Goal: Task Accomplishment & Management: Manage account settings

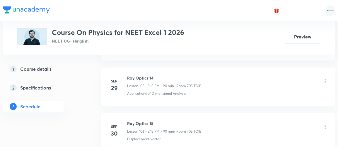
scroll to position [5080, 0]
drag, startPoint x: 127, startPoint y: 96, endPoint x: 155, endPoint y: 96, distance: 28.4
click at [155, 121] on h6 "Ray Optics 15" at bounding box center [164, 124] width 74 height 6
copy h6 "Ray Optics 15"
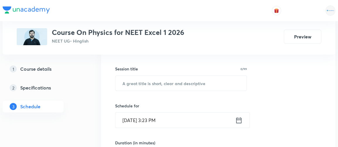
scroll to position [100, 0]
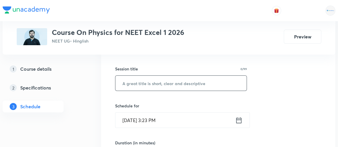
click at [129, 84] on input "text" at bounding box center [180, 83] width 131 height 15
paste input "Ray Optics 15"
type input "Ray Optics 16"
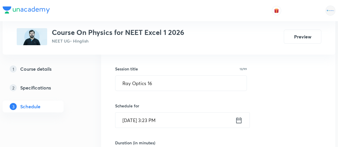
click at [238, 121] on icon at bounding box center [238, 120] width 7 height 8
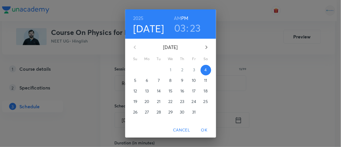
click at [193, 28] on h3 "23" at bounding box center [195, 28] width 11 height 12
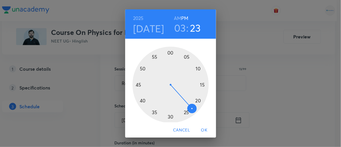
click at [178, 115] on div at bounding box center [170, 85] width 76 height 76
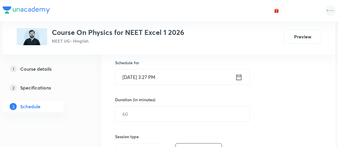
scroll to position [144, 0]
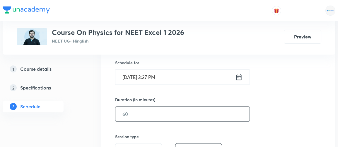
click at [139, 115] on input "text" at bounding box center [182, 113] width 134 height 15
type input "85"
click at [261, 116] on div "Session 107 Live class Session title 13/99 Ray Optics 16 ​ Schedule for Oct 4, …" at bounding box center [218, 120] width 206 height 275
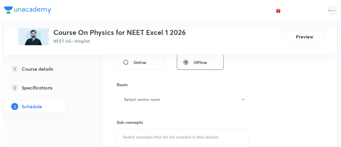
scroll to position [233, 0]
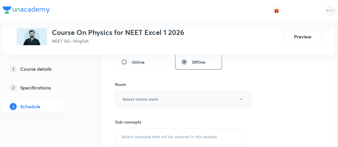
click at [142, 97] on h6 "Select centre room" at bounding box center [140, 99] width 36 height 6
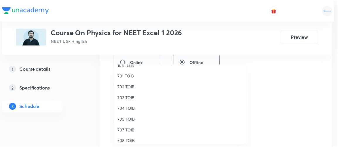
scroll to position [51, 0]
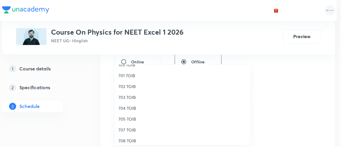
click at [127, 118] on span "705 TOIB" at bounding box center [182, 119] width 128 height 6
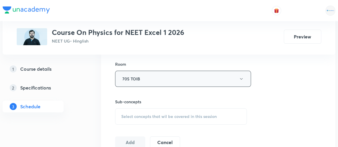
scroll to position [269, 0]
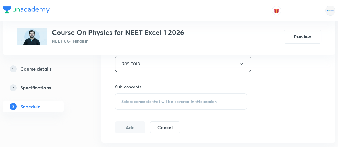
click at [185, 101] on span "Select concepts that wil be covered in this session" at bounding box center [169, 101] width 96 height 5
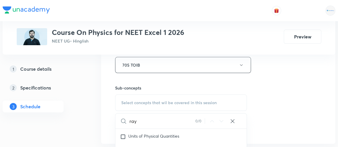
scroll to position [110, 0]
type input "ray optics"
click at [182, 127] on div "Significant Figures Covered previously" at bounding box center [180, 123] width 131 height 13
checkbox input "true"
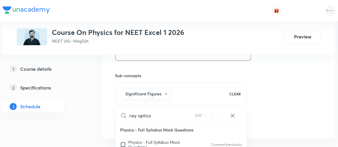
scroll to position [279, 0]
click at [137, 115] on input "ray optics" at bounding box center [162, 115] width 66 height 15
type input "rayoptics"
checkbox input "true"
type input "optics"
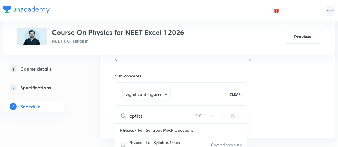
checkbox input "true"
click at [145, 115] on input "optics" at bounding box center [162, 115] width 66 height 15
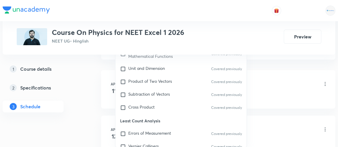
scroll to position [137, 0]
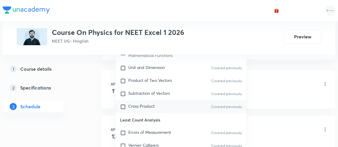
type input "optics"
click at [141, 105] on span "Cross Product" at bounding box center [141, 106] width 26 height 6
checkbox input "true"
drag, startPoint x: 95, startPoint y: 112, endPoint x: 164, endPoint y: 85, distance: 73.9
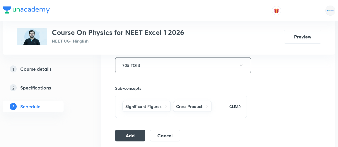
scroll to position [266, 0]
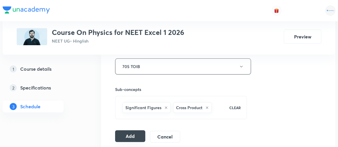
click at [134, 134] on button "Add" at bounding box center [130, 136] width 30 height 12
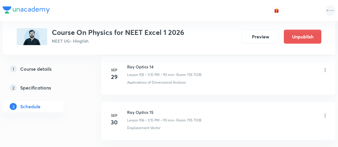
scroll to position [4891, 0]
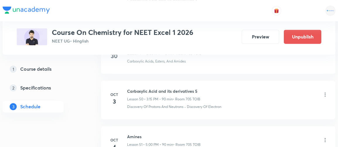
scroll to position [2643, 0]
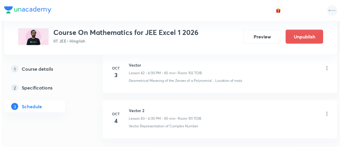
scroll to position [4080, 0]
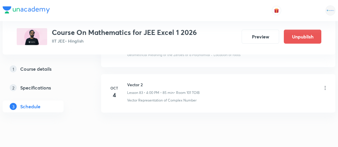
click at [325, 85] on icon at bounding box center [325, 88] width 6 height 6
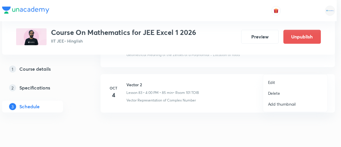
click at [274, 82] on p "Edit" at bounding box center [271, 82] width 7 height 6
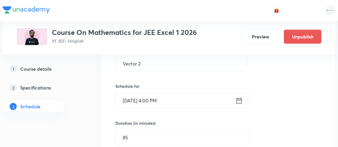
scroll to position [3851, 0]
click at [239, 97] on icon at bounding box center [239, 101] width 7 height 8
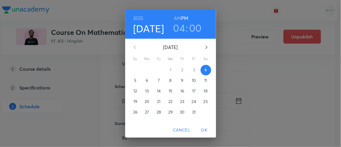
click at [146, 80] on p "6" at bounding box center [147, 80] width 2 height 6
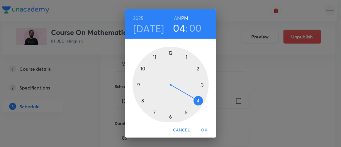
click at [206, 129] on span "OK" at bounding box center [204, 129] width 14 height 7
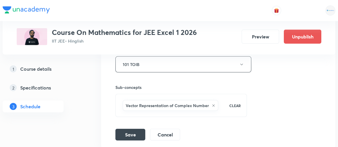
scroll to position [4001, 0]
click at [134, 128] on button "Save" at bounding box center [130, 134] width 30 height 12
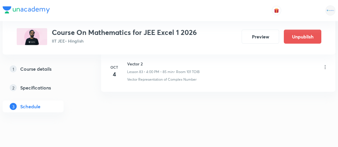
scroll to position [3811, 0]
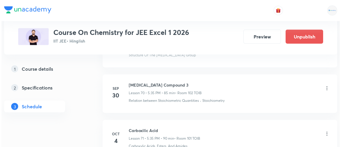
scroll to position [3538, 0]
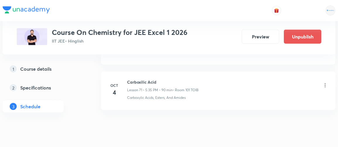
click at [325, 82] on icon at bounding box center [325, 85] width 6 height 6
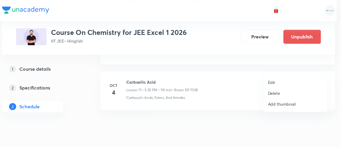
click at [271, 82] on p "Edit" at bounding box center [271, 82] width 7 height 6
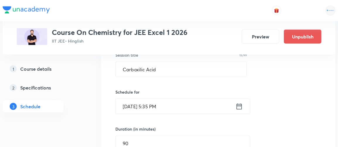
scroll to position [3301, 0]
click at [238, 103] on icon at bounding box center [239, 107] width 7 height 8
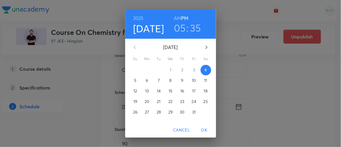
click at [178, 27] on h3 "05" at bounding box center [180, 28] width 12 height 12
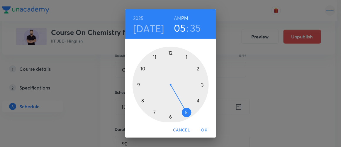
click at [196, 100] on div at bounding box center [170, 85] width 76 height 76
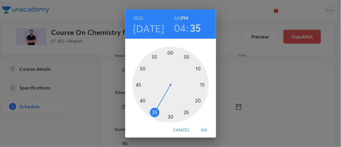
click at [168, 52] on div at bounding box center [170, 85] width 76 height 76
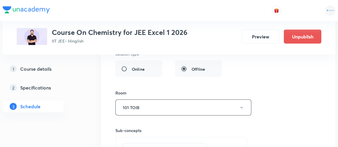
scroll to position [3494, 0]
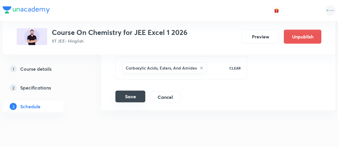
click at [134, 91] on button "Save" at bounding box center [130, 97] width 30 height 12
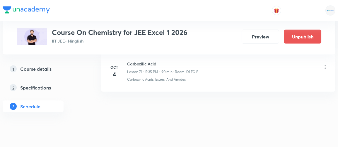
scroll to position [3270, 0]
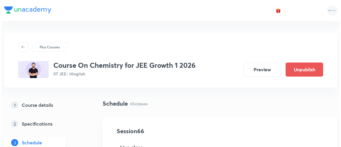
scroll to position [3260, 0]
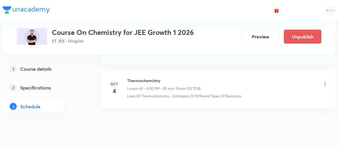
click at [325, 81] on icon at bounding box center [325, 84] width 6 height 6
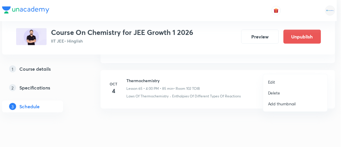
click at [269, 83] on p "Edit" at bounding box center [271, 82] width 7 height 6
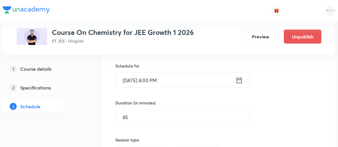
scroll to position [3036, 0]
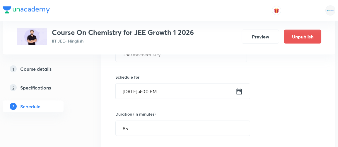
click at [239, 87] on icon at bounding box center [239, 91] width 7 height 8
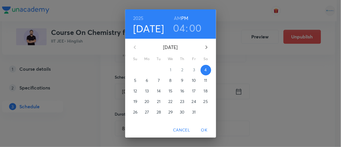
click at [134, 79] on p "5" at bounding box center [135, 80] width 2 height 6
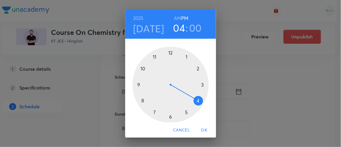
click at [205, 129] on span "OK" at bounding box center [204, 129] width 14 height 7
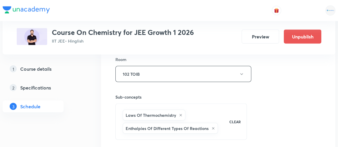
scroll to position [3171, 0]
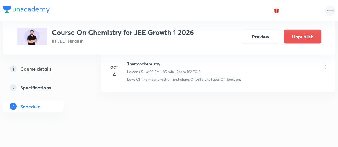
scroll to position [2992, 0]
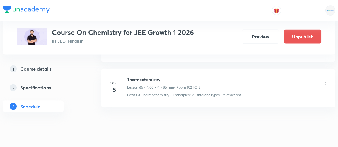
click at [324, 80] on icon at bounding box center [325, 83] width 6 height 6
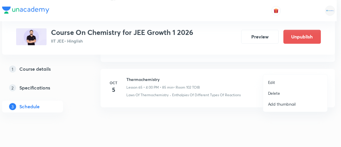
click at [275, 81] on li "Edit" at bounding box center [295, 82] width 64 height 11
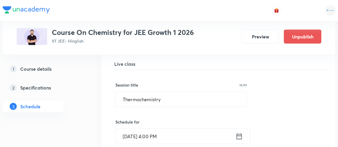
click at [240, 132] on icon at bounding box center [239, 136] width 7 height 8
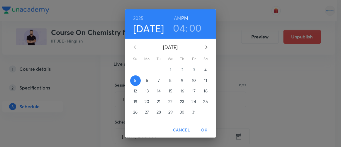
click at [204, 69] on p "4" at bounding box center [205, 70] width 2 height 6
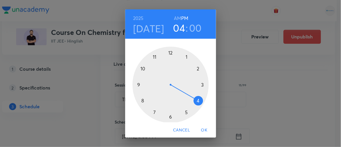
click at [179, 30] on h3 "04" at bounding box center [179, 28] width 12 height 12
click at [184, 112] on div at bounding box center [170, 85] width 76 height 76
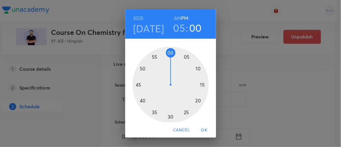
click at [153, 112] on div at bounding box center [170, 85] width 76 height 76
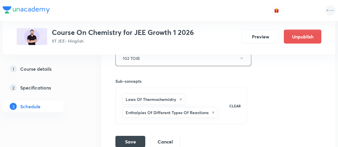
scroll to position [3183, 0]
click at [132, 135] on button "Save" at bounding box center [130, 141] width 30 height 12
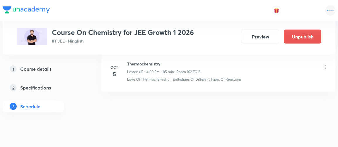
scroll to position [2992, 0]
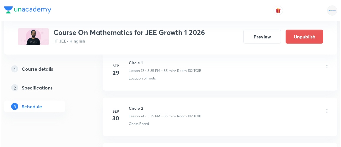
scroll to position [3756, 0]
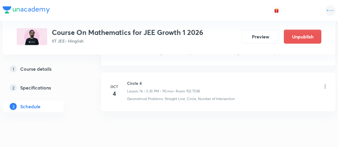
click at [324, 83] on icon at bounding box center [325, 86] width 6 height 6
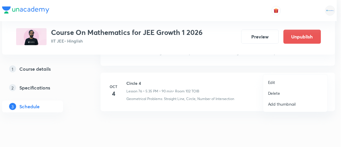
click at [272, 83] on p "Edit" at bounding box center [271, 82] width 7 height 6
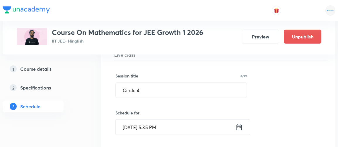
scroll to position [3500, 0]
click at [240, 123] on icon at bounding box center [239, 127] width 7 height 8
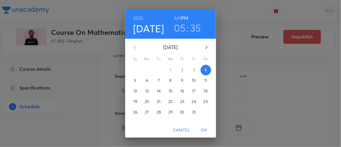
click at [178, 31] on h3 "05" at bounding box center [180, 28] width 12 height 12
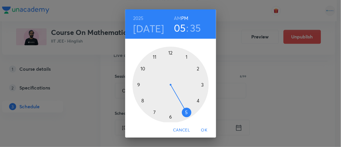
click at [196, 100] on div at bounding box center [170, 85] width 76 height 76
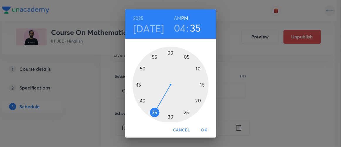
click at [168, 52] on div at bounding box center [170, 85] width 76 height 76
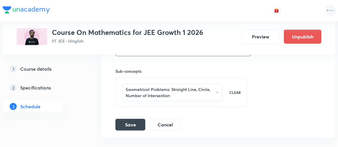
scroll to position [3692, 0]
click at [136, 118] on button "Save" at bounding box center [130, 124] width 30 height 12
